Goal: Information Seeking & Learning: Check status

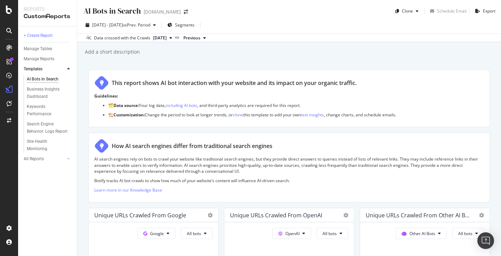
scroll to position [600, 0]
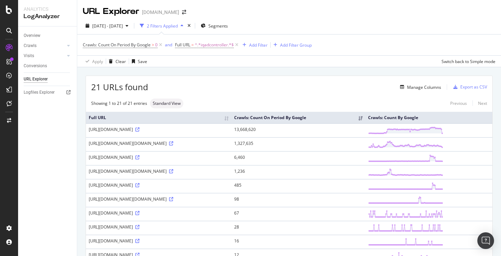
click at [231, 137] on td "[URL][DOMAIN_NAME]" at bounding box center [158, 130] width 145 height 14
